Goal: Transaction & Acquisition: Purchase product/service

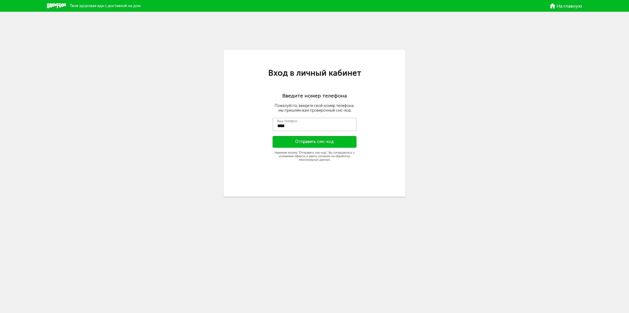
click at [569, 9] on div "Твоя здоровая еда с доставкой на дом На главную" at bounding box center [314, 6] width 629 height 12
click at [564, 9] on span "На главную" at bounding box center [569, 6] width 26 height 5
click at [570, 6] on span "На главную" at bounding box center [569, 6] width 26 height 5
click at [561, 6] on span "На главную" at bounding box center [569, 6] width 26 height 5
drag, startPoint x: 561, startPoint y: 6, endPoint x: 555, endPoint y: 7, distance: 6.0
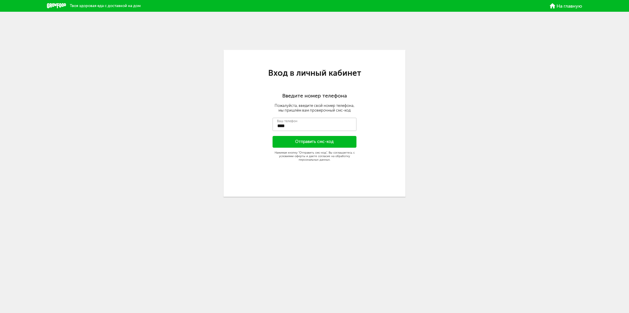
click at [560, 6] on span "На главную" at bounding box center [569, 6] width 26 height 5
drag, startPoint x: 30, startPoint y: 1, endPoint x: 35, endPoint y: 6, distance: 7.3
click at [31, 2] on div "Твоя здоровая еда с доставкой на дом На главную" at bounding box center [314, 6] width 629 height 12
drag, startPoint x: 43, startPoint y: 13, endPoint x: 63, endPoint y: 16, distance: 19.8
click at [58, 15] on div "Твоя здоровая еда с доставкой на дом На главную Вход в личный кабинет Введите н…" at bounding box center [314, 110] width 629 height 220
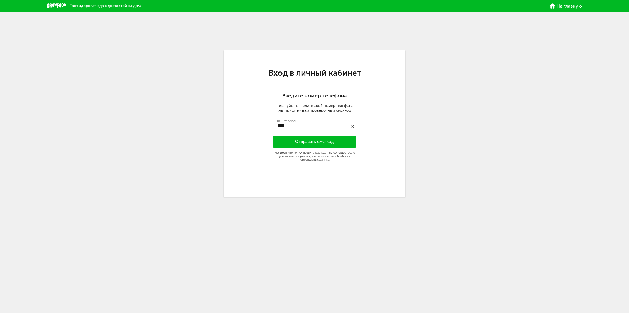
click at [314, 124] on input "****" at bounding box center [314, 124] width 84 height 13
type input "**********"
click at [315, 139] on button "Отправить смс-код" at bounding box center [314, 142] width 84 height 12
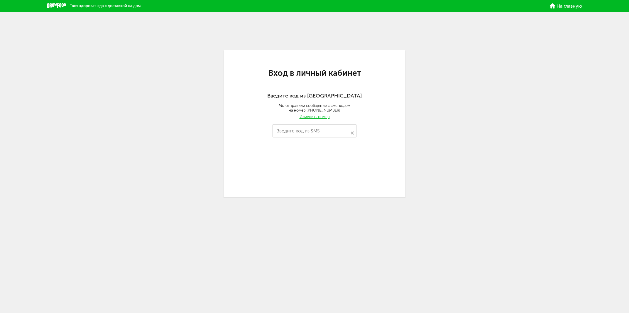
type input "****"
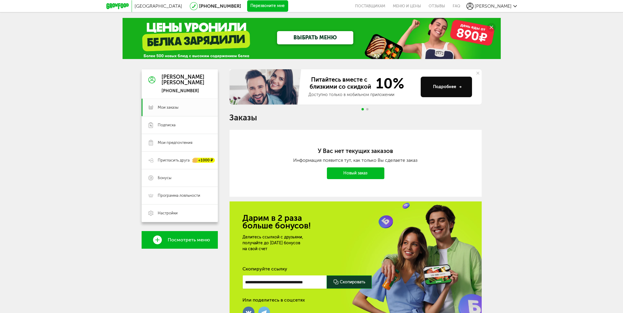
click at [110, 7] on icon at bounding box center [117, 6] width 22 height 6
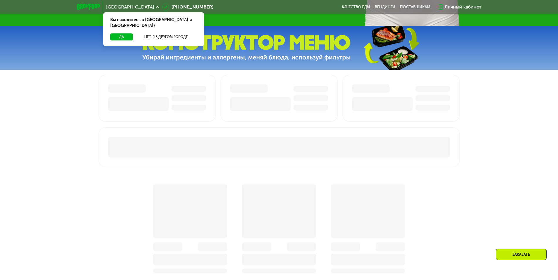
scroll to position [239, 0]
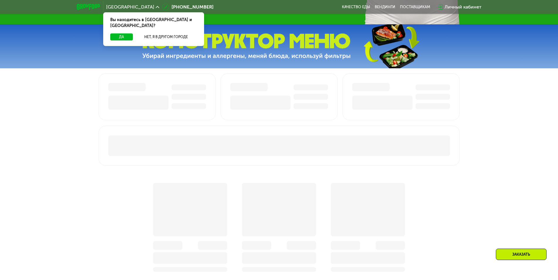
click at [118, 27] on div "Вы находитесь в Москве и обл.?" at bounding box center [153, 22] width 101 height 21
click at [118, 33] on button "Да" at bounding box center [121, 36] width 23 height 7
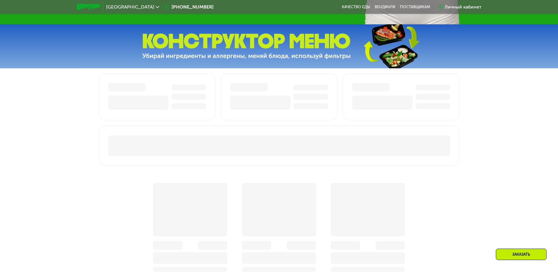
click at [533, 190] on div at bounding box center [279, 262] width 558 height 378
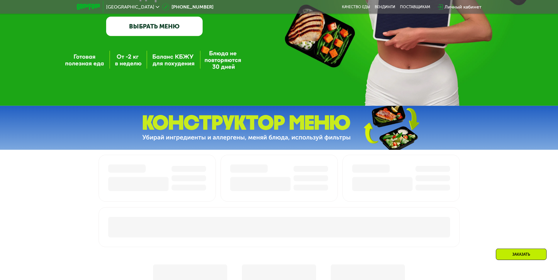
scroll to position [146, 0]
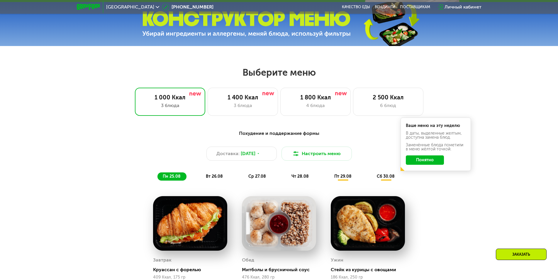
scroll to position [269, 0]
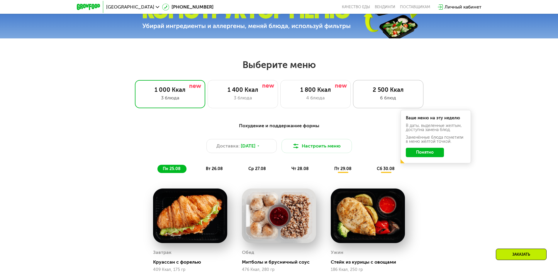
click at [379, 98] on div "6 блюд" at bounding box center [388, 97] width 58 height 7
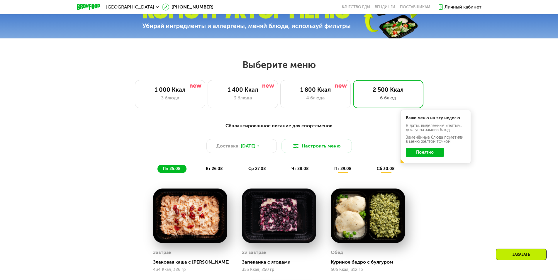
drag, startPoint x: 413, startPoint y: 128, endPoint x: 453, endPoint y: 144, distance: 43.3
click at [452, 144] on div "Ваше меню на эту неделю В даты, выделенные желтым, доступна замена блюд. Заменё…" at bounding box center [436, 136] width 70 height 53
click at [430, 153] on button "Понятно" at bounding box center [425, 152] width 38 height 9
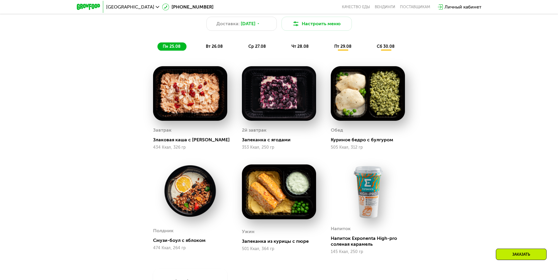
scroll to position [387, 0]
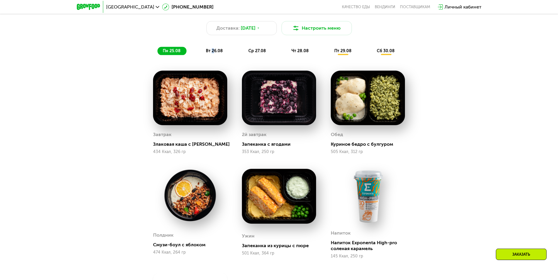
click at [213, 53] on span "вт 26.08" at bounding box center [214, 50] width 17 height 5
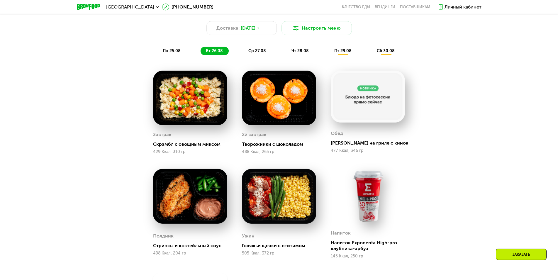
click at [430, 152] on div "Сбалансированное питание для спортсменов Доставка: [DATE] Настроить меню пн 25.…" at bounding box center [279, 175] width 361 height 348
click at [262, 49] on div "Сбалансированное питание для спортсменов Доставка: [DATE] Настроить меню пн 25.…" at bounding box center [279, 29] width 347 height 51
click at [259, 53] on span "ср 27.08" at bounding box center [257, 50] width 18 height 5
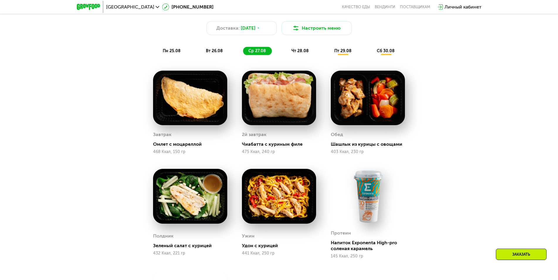
click at [303, 46] on div "Сбалансированное питание для спортсменов Доставка: [DATE] Настроить меню пн 25.…" at bounding box center [279, 29] width 347 height 51
click at [300, 52] on span "чт 28.08" at bounding box center [299, 50] width 17 height 5
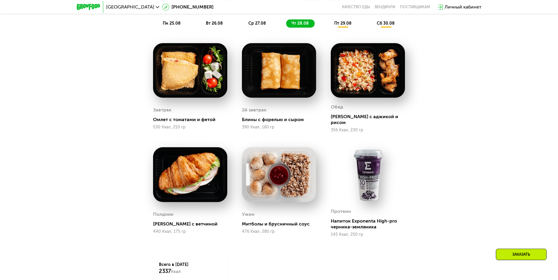
scroll to position [417, 0]
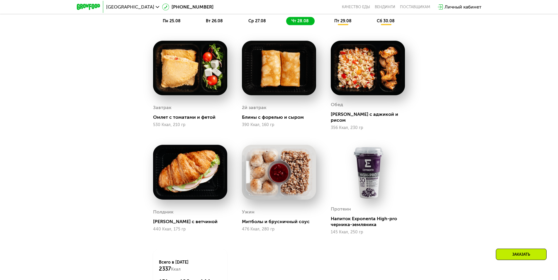
click at [365, 190] on img at bounding box center [368, 172] width 74 height 55
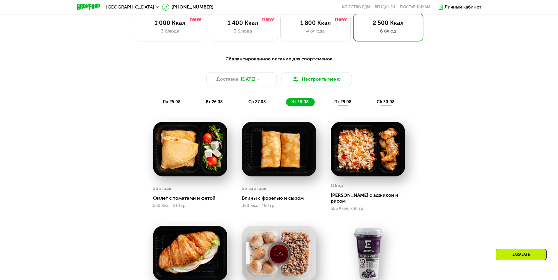
scroll to position [387, 0]
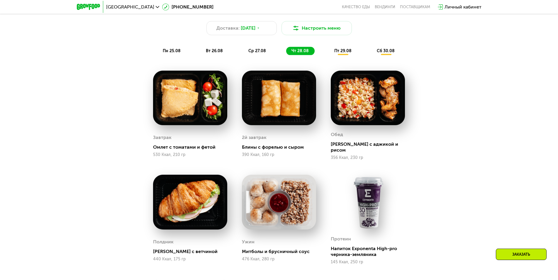
click at [345, 53] on span "пт 29.08" at bounding box center [342, 50] width 17 height 5
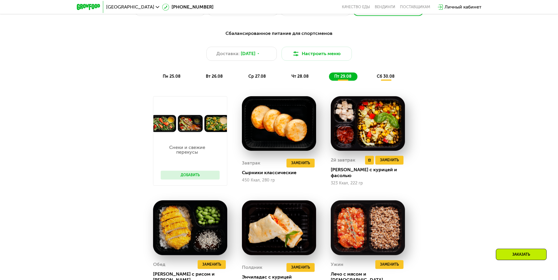
scroll to position [357, 0]
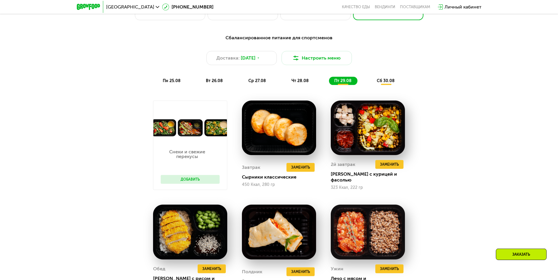
click at [381, 82] on span "сб 30.08" at bounding box center [386, 80] width 18 height 5
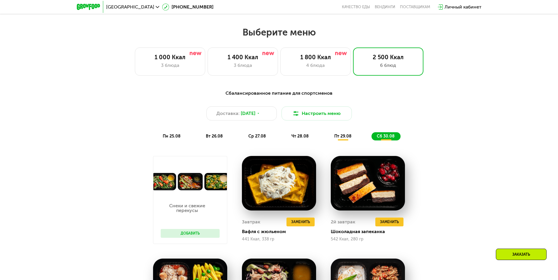
scroll to position [297, 0]
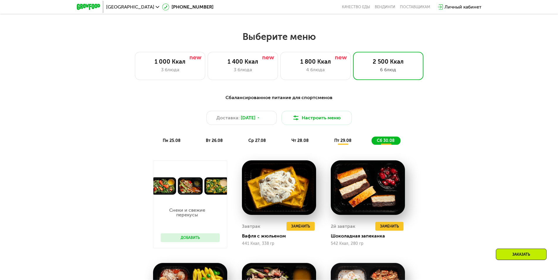
click at [348, 135] on div "Сбалансированное питание для спортсменов Доставка: [DATE] Настроить меню пн 25.…" at bounding box center [279, 119] width 347 height 51
click at [372, 139] on div "пт 29.08" at bounding box center [386, 141] width 29 height 8
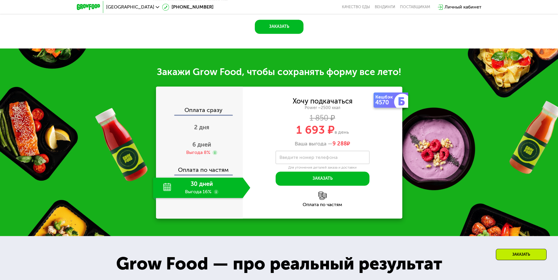
scroll to position [730, 0]
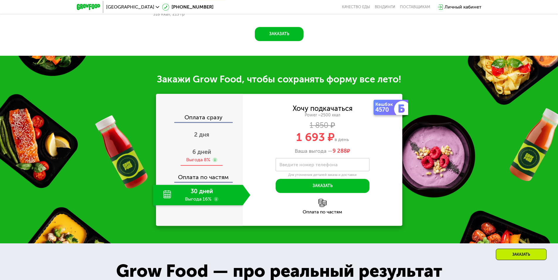
click at [199, 148] on span "6 дней" at bounding box center [201, 151] width 19 height 7
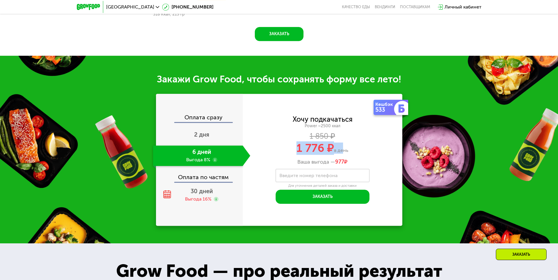
drag, startPoint x: 297, startPoint y: 138, endPoint x: 340, endPoint y: 141, distance: 42.9
click at [340, 143] on div "1 776 ₽ в день" at bounding box center [323, 148] width 160 height 11
click at [200, 196] on div "Выгода 16%" at bounding box center [198, 199] width 26 height 6
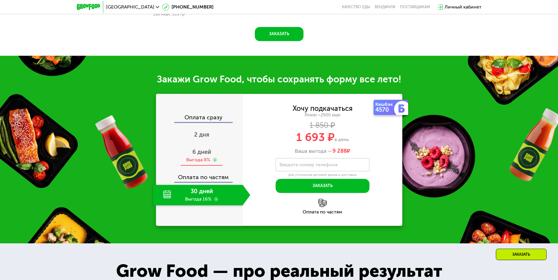
click at [203, 157] on div "Выгода 8%" at bounding box center [198, 160] width 24 height 6
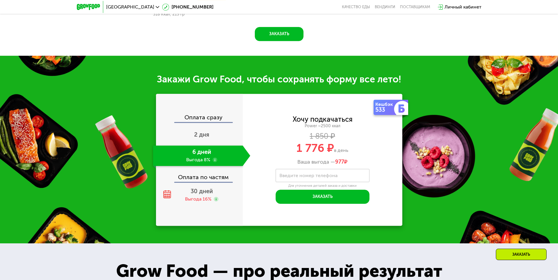
drag, startPoint x: 296, startPoint y: 139, endPoint x: 402, endPoint y: 116, distance: 108.4
click at [370, 143] on div "1 776 ₽ в день" at bounding box center [323, 148] width 160 height 11
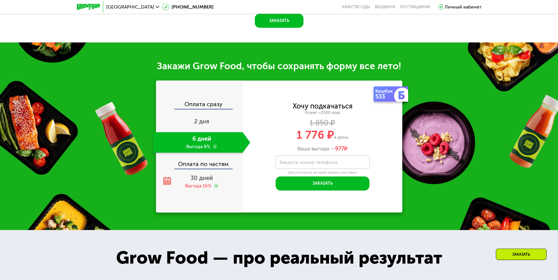
click at [383, 94] on div "533" at bounding box center [385, 97] width 20 height 6
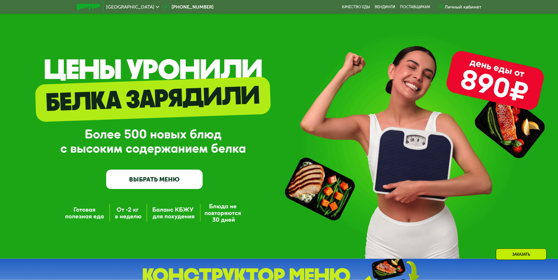
scroll to position [0, 0]
